Goal: Task Accomplishment & Management: Use online tool/utility

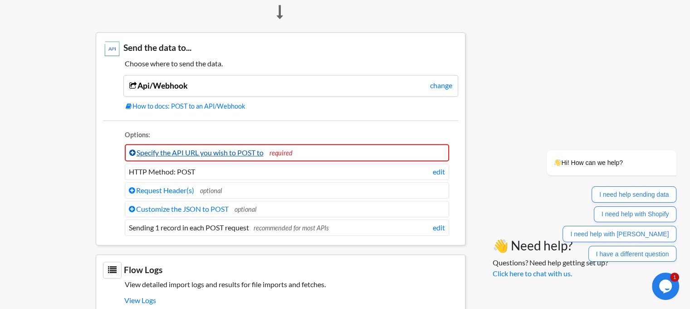
click at [235, 151] on link "Specify the API URL you wish to POST to" at bounding box center [196, 152] width 134 height 9
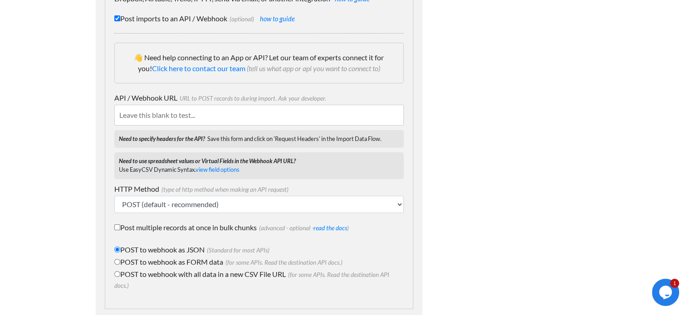
scroll to position [182, 0]
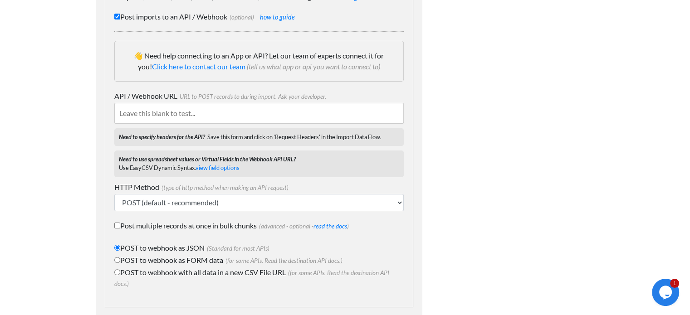
click at [117, 272] on input "POST to webhook with all data in a new CSV File URL (for some APIs. Read the de…" at bounding box center [117, 273] width 6 height 6
radio input "true"
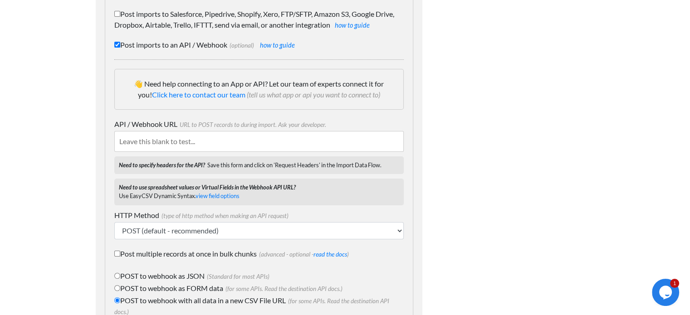
scroll to position [119, 0]
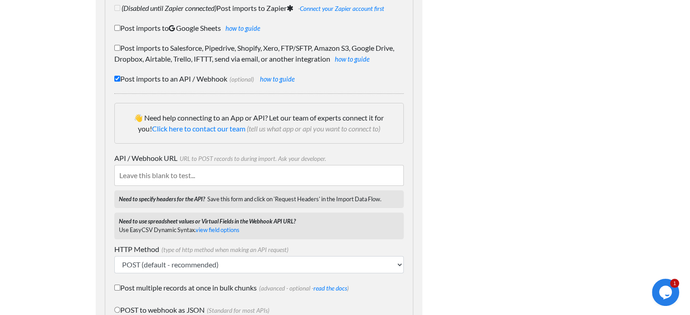
click at [197, 172] on input "API / Webhook URL URL to POST records to during import. Ask your developer." at bounding box center [259, 175] width 290 height 21
paste input "http://cpt.micropointsa.co.za:8284/datasnap/rest/FinconAPI/Login/Main/MARIUS/fo…"
type input "http://cpt.micropointsa.co.za:8284/datasnap/rest/FinconAPI/Login/Main/MARIUS/fo…"
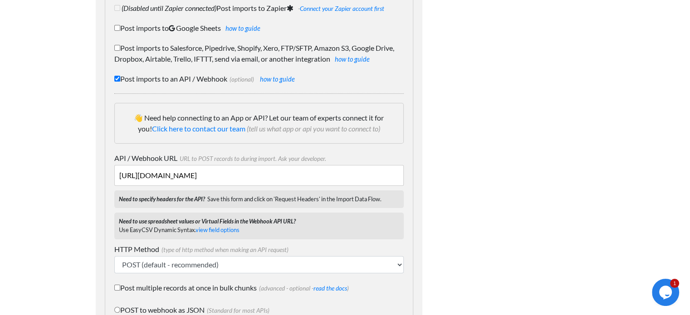
click at [481, 187] on div "Dynamic Value Syntax Copy & paste the text from the right-column below into you…" at bounding box center [518, 253] width 172 height 658
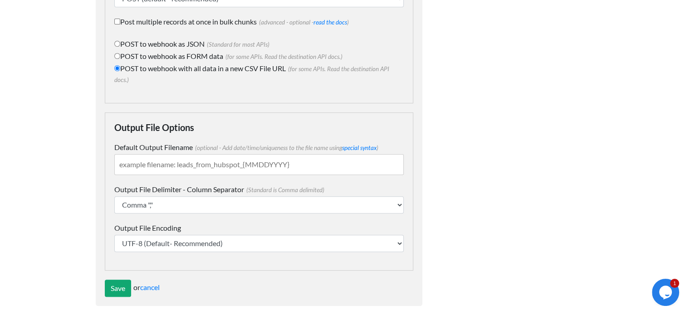
scroll to position [392, 0]
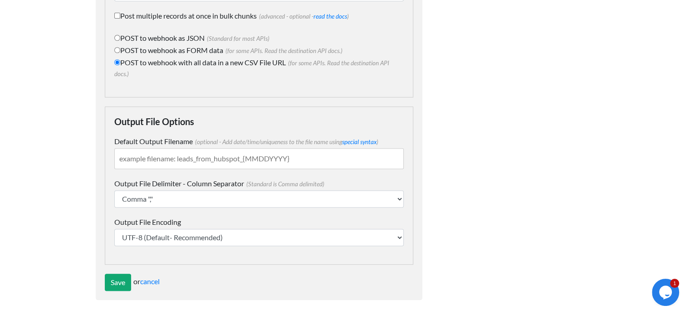
click at [173, 158] on input "Default Output Filename (optional - Add date/time/uniqueness to the file name u…" at bounding box center [259, 158] width 290 height 21
click at [363, 138] on link "special syntax" at bounding box center [359, 141] width 34 height 7
drag, startPoint x: 174, startPoint y: 158, endPoint x: 102, endPoint y: 150, distance: 73.1
paste input "{ORDER_NUMBER}"
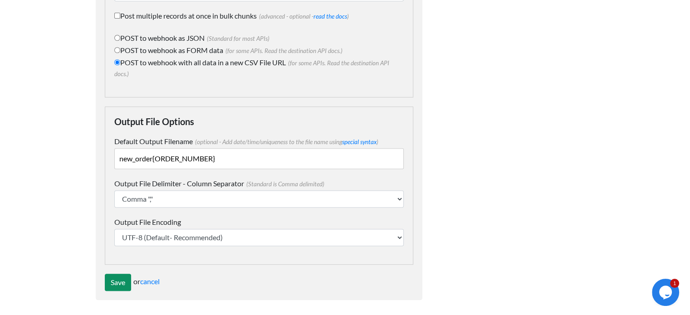
type input "new_order{ORDER_NUMBER}"
click at [118, 279] on input "Save" at bounding box center [118, 282] width 26 height 17
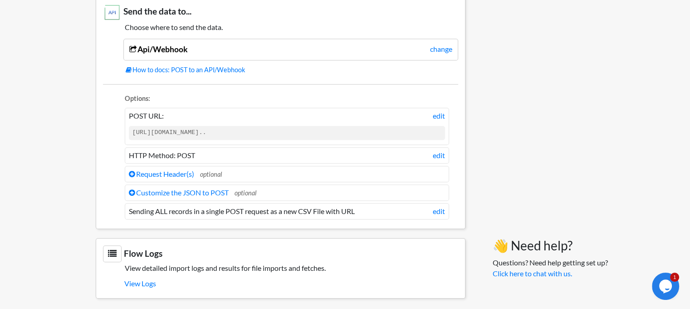
scroll to position [729, 0]
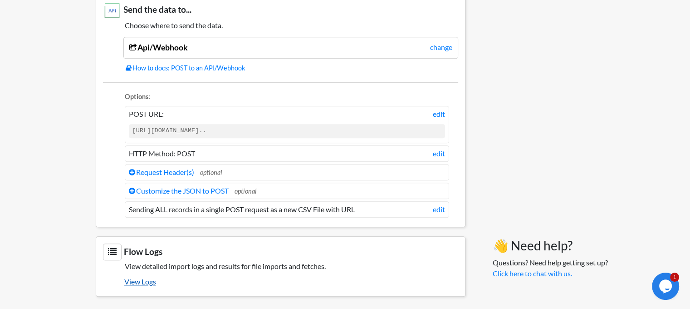
click at [144, 274] on link "View Logs" at bounding box center [291, 281] width 334 height 15
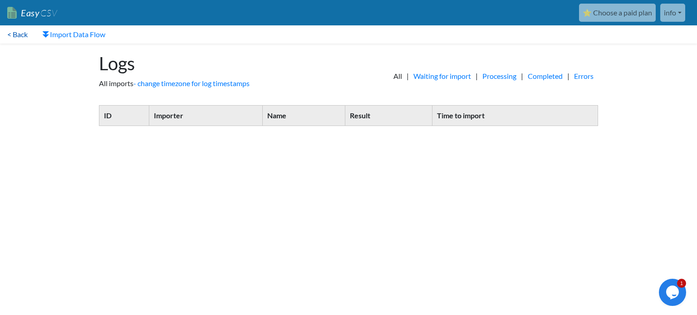
click at [19, 33] on link "< Back" at bounding box center [17, 34] width 35 height 18
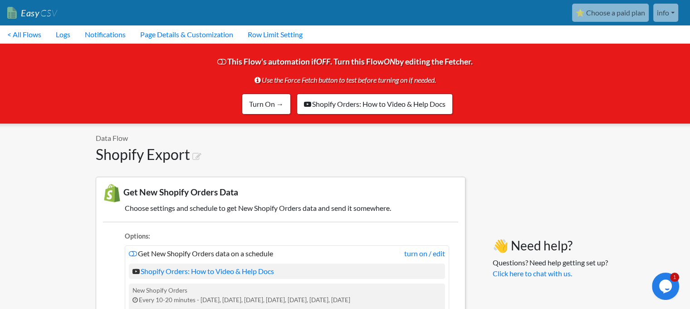
scroll to position [45, 0]
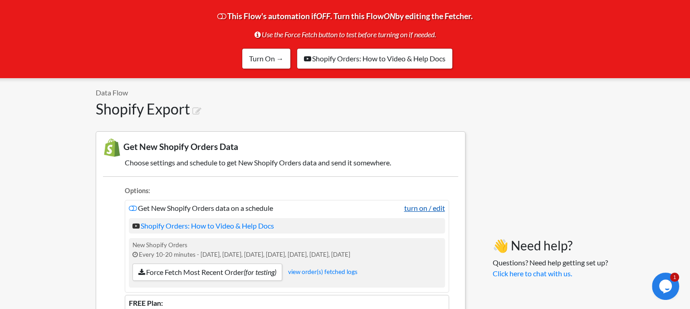
click at [413, 209] on link "turn on / edit" at bounding box center [424, 207] width 41 height 11
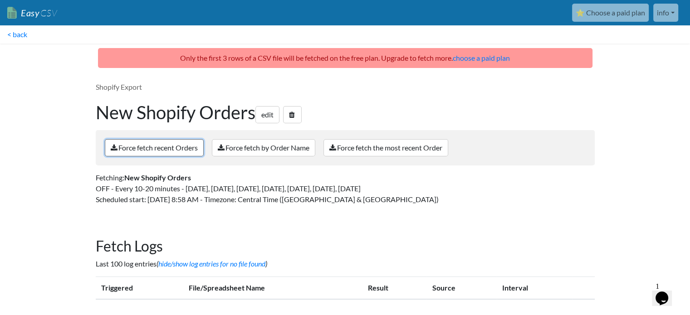
click at [158, 145] on link "Force fetch recent Orders" at bounding box center [154, 147] width 99 height 17
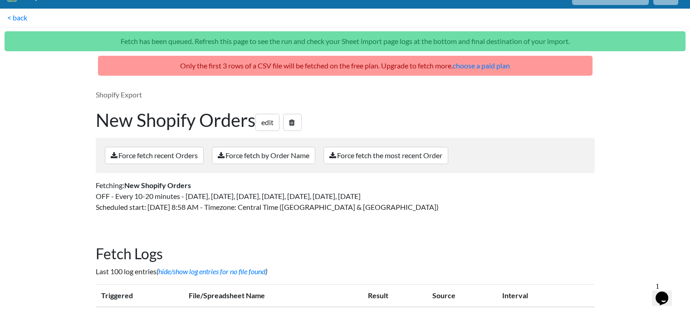
scroll to position [32, 0]
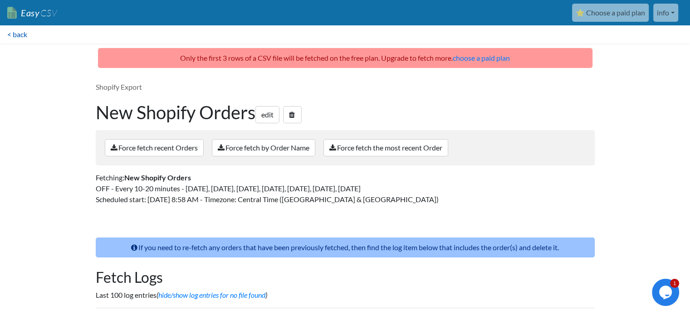
click at [16, 32] on link "< back" at bounding box center [17, 34] width 34 height 18
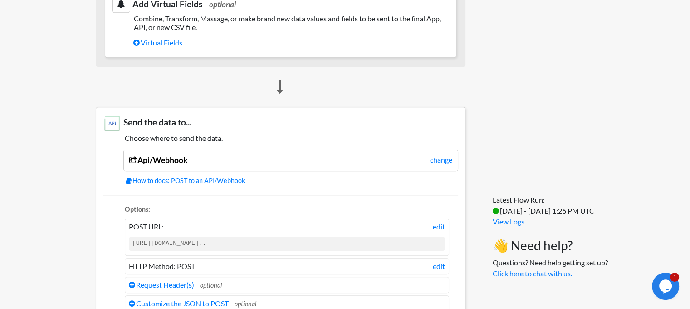
scroll to position [635, 0]
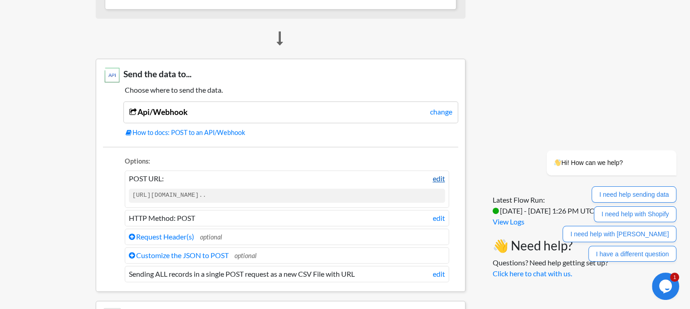
click at [435, 178] on link "edit" at bounding box center [439, 178] width 12 height 11
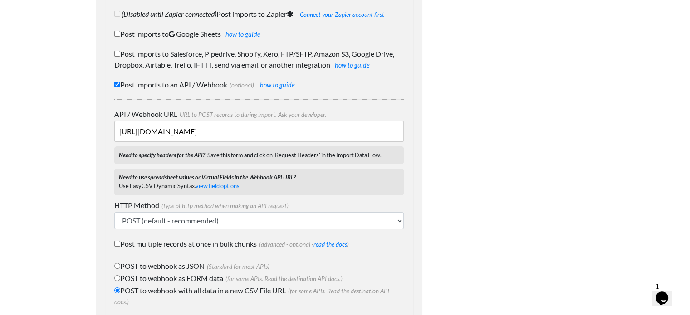
scroll to position [136, 0]
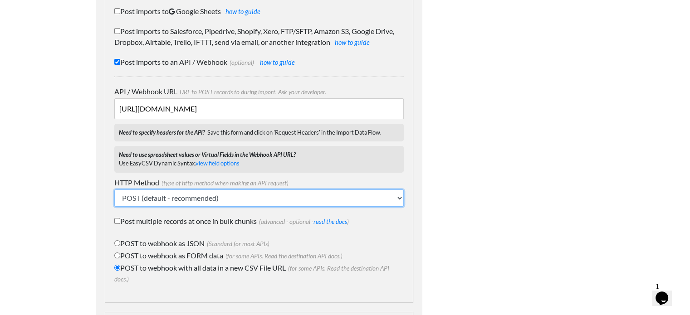
click at [400, 197] on select "POST (default - recommended) PUT GET (not standard) DELETE (not standard)" at bounding box center [259, 198] width 290 height 17
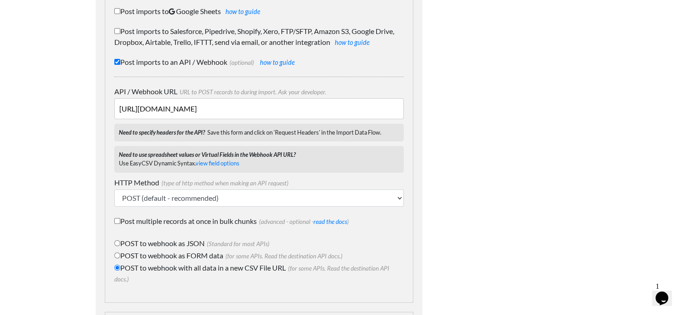
click at [471, 193] on div "Dynamic Value Syntax Copy & paste the text from the right-column below into you…" at bounding box center [518, 211] width 172 height 608
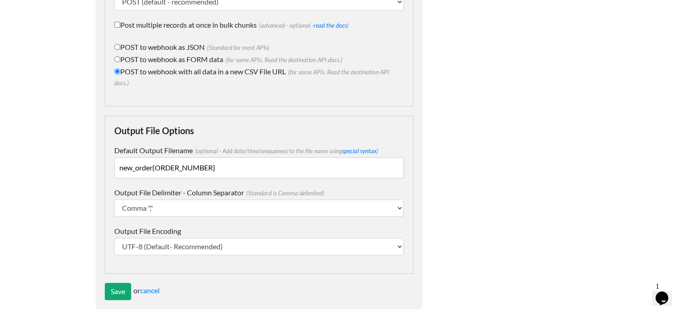
scroll to position [342, 0]
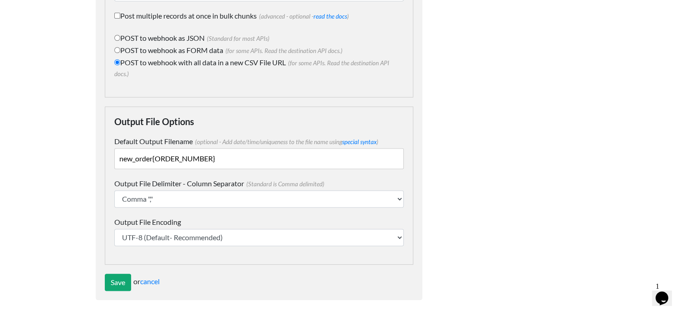
click at [154, 158] on input "new_order{ORDER_NUMBER}" at bounding box center [259, 158] width 290 height 21
type input "new_order_{ORDER_NUMBER}"
click at [492, 174] on div "Dynamic Value Syntax Copy & paste the text from the right-column below into you…" at bounding box center [518, 6] width 172 height 608
click at [121, 282] on input "Save" at bounding box center [118, 282] width 26 height 17
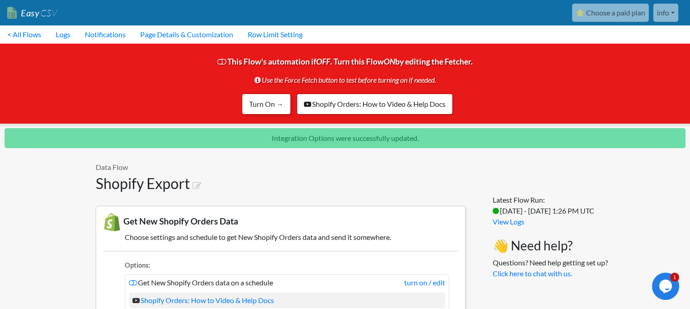
click at [268, 99] on link "Turn On →" at bounding box center [266, 103] width 49 height 21
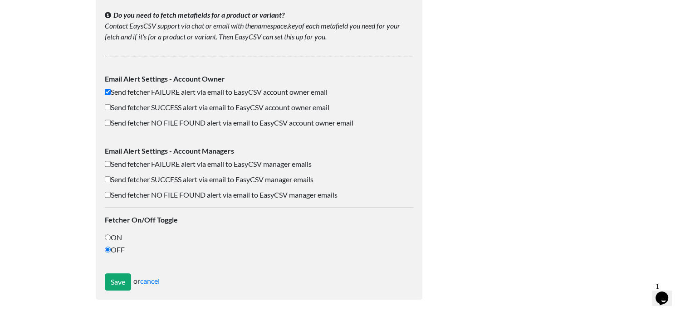
click at [116, 238] on label "ON" at bounding box center [259, 237] width 309 height 11
click at [111, 238] on input "ON" at bounding box center [108, 238] width 6 height 6
radio input "true"
click at [116, 282] on input "Save" at bounding box center [118, 282] width 26 height 17
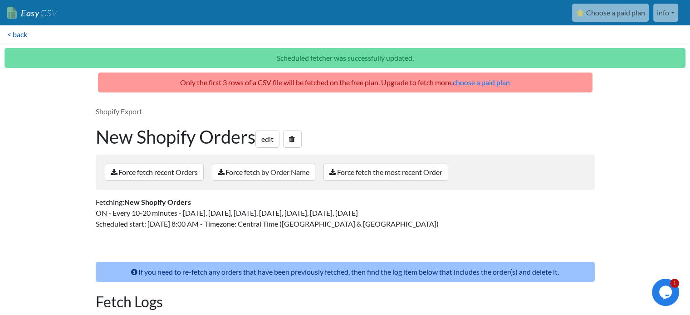
click at [12, 33] on link "< back" at bounding box center [17, 34] width 34 height 18
